Goal: Navigation & Orientation: Find specific page/section

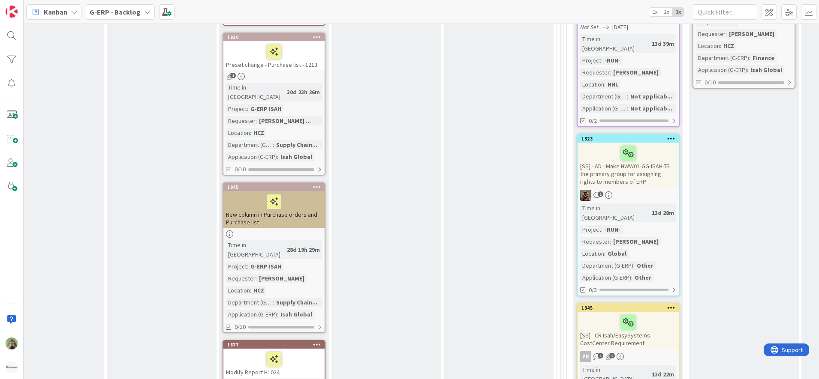
scroll to position [1567, 404]
click at [144, 14] on icon at bounding box center [147, 12] width 7 height 7
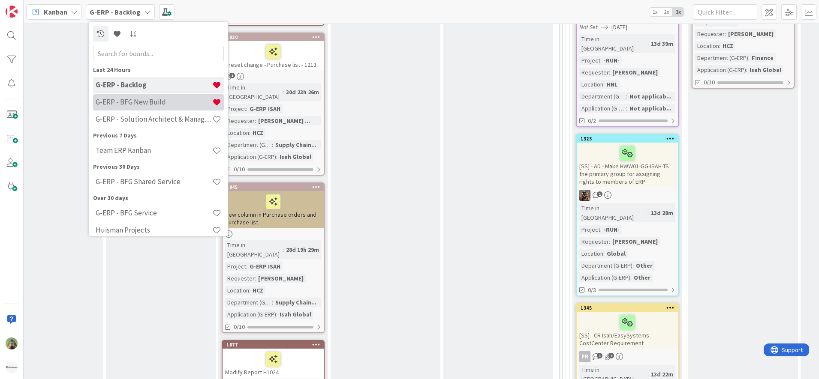
click at [153, 108] on div "G-ERP - BFG New Build" at bounding box center [158, 102] width 131 height 16
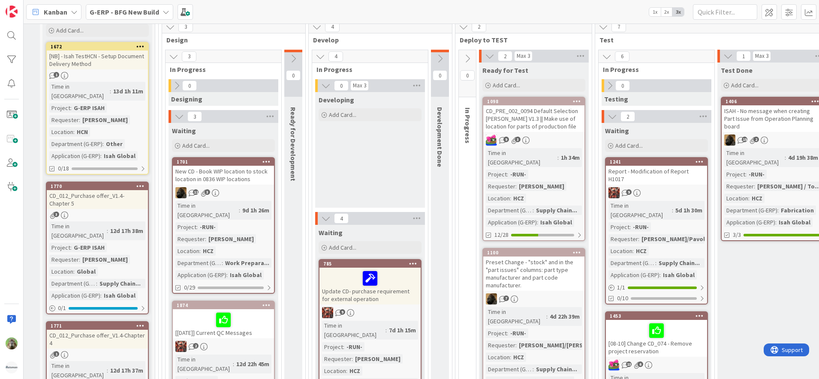
scroll to position [90, 5]
click at [234, 176] on div "New CD - Book WIP location to stock location in 0836 WIP locations" at bounding box center [223, 175] width 101 height 19
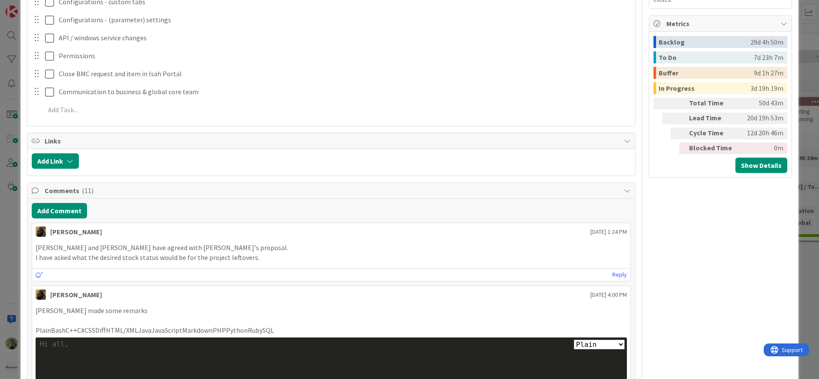
scroll to position [790, 0]
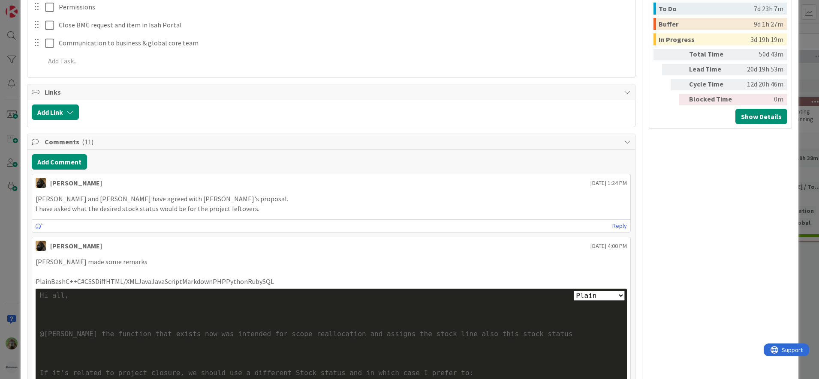
click at [12, 239] on div "ID 1701 G-ERP - BFG New Build Waiting Title 66 / 128 New CD - Book WIP location…" at bounding box center [409, 189] width 819 height 379
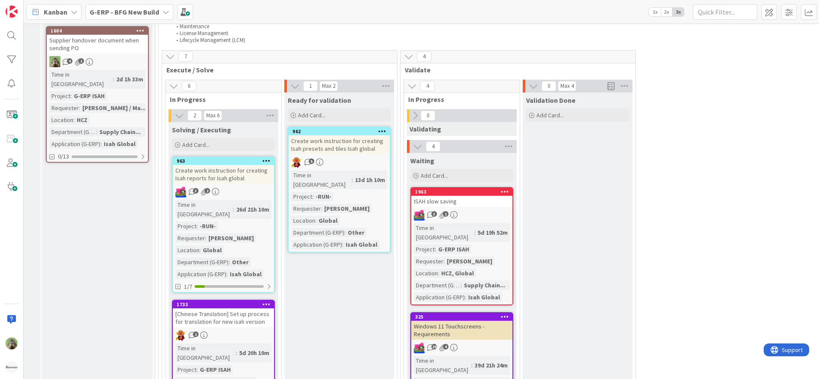
scroll to position [1281, 5]
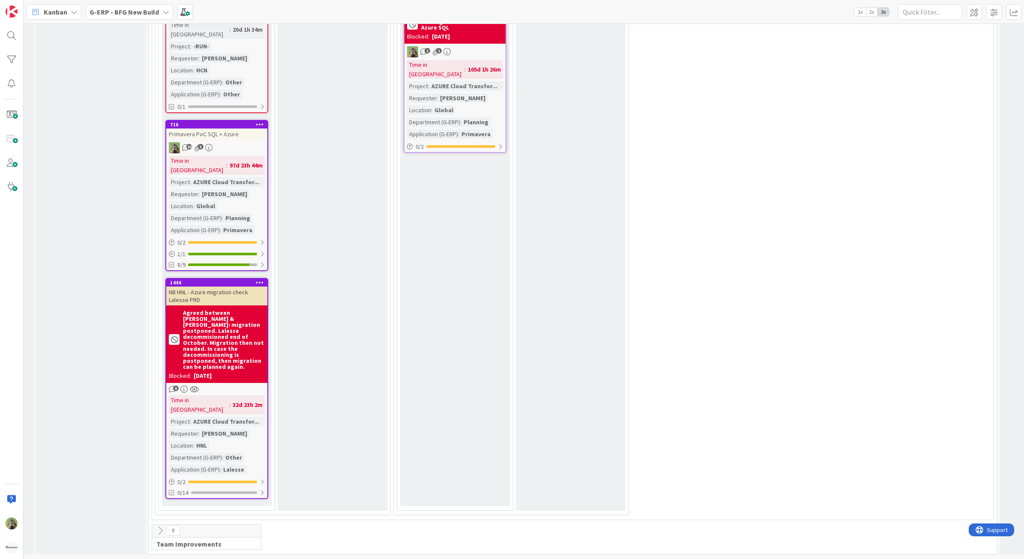
scroll to position [1837, 11]
